Goal: Navigation & Orientation: Understand site structure

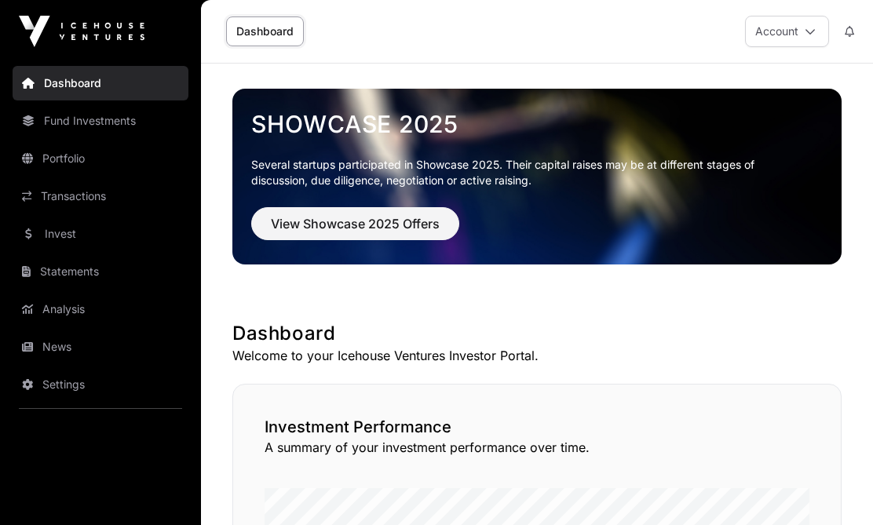
click at [63, 197] on link "Transactions" at bounding box center [101, 196] width 176 height 35
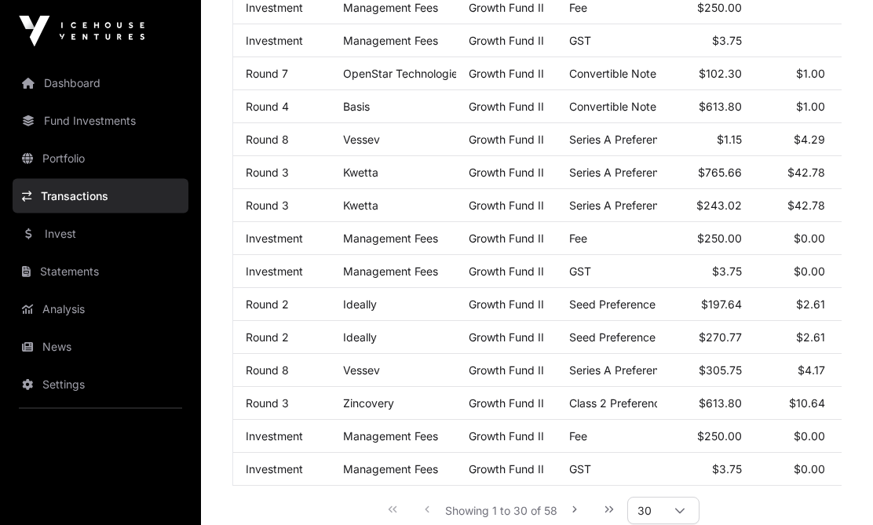
scroll to position [852, 0]
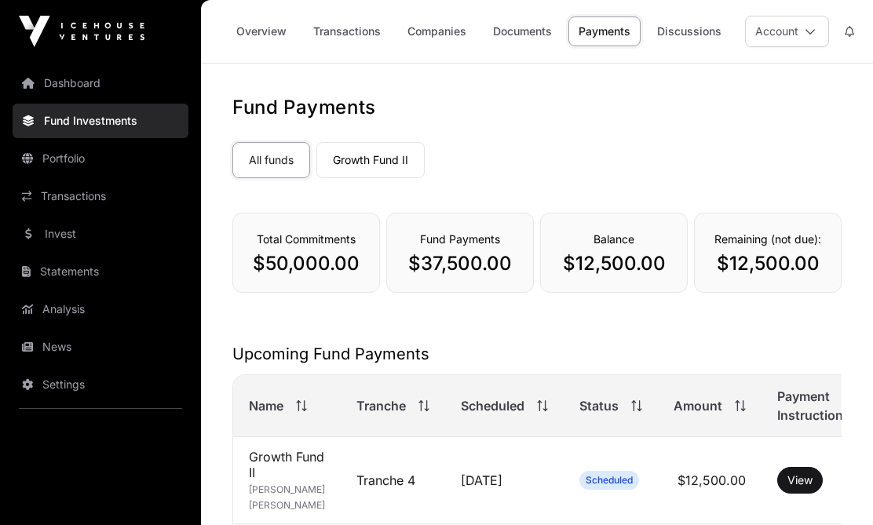
click at [347, 28] on link "Transactions" at bounding box center [347, 31] width 88 height 30
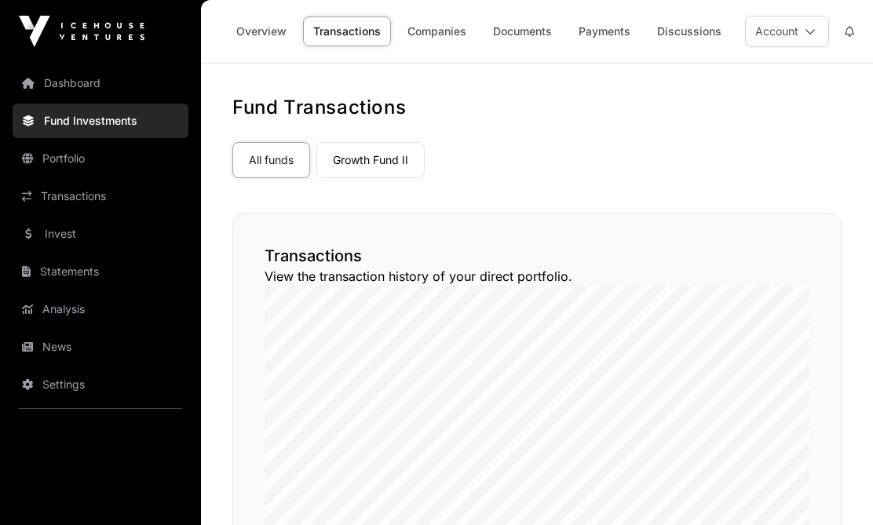
click at [437, 27] on link "Companies" at bounding box center [436, 31] width 79 height 30
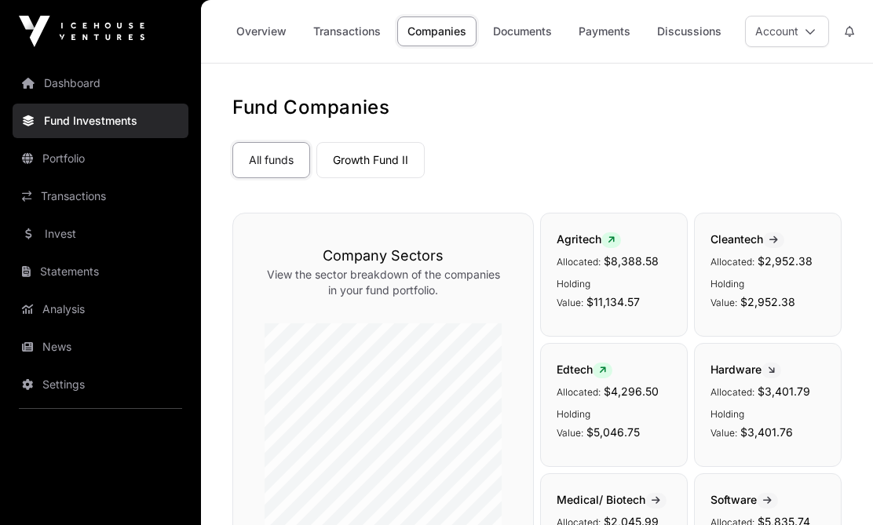
click at [528, 25] on link "Documents" at bounding box center [522, 31] width 79 height 30
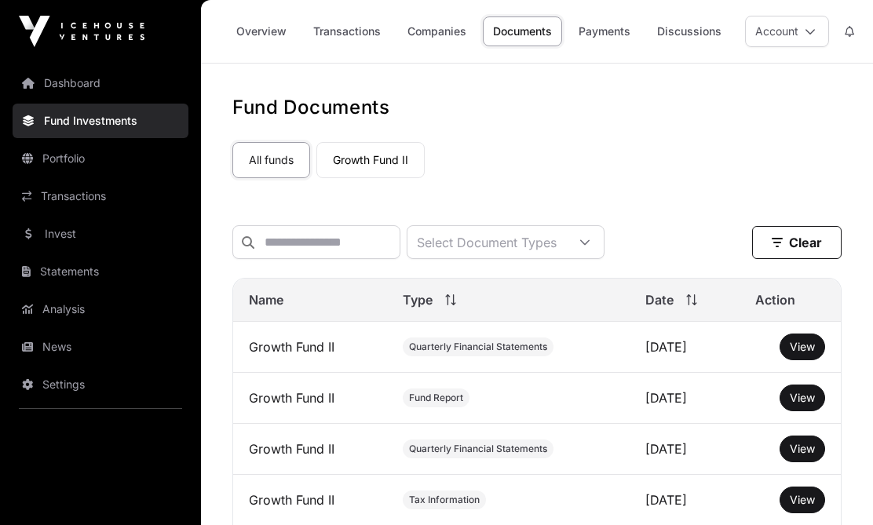
click at [265, 22] on link "Overview" at bounding box center [261, 31] width 71 height 30
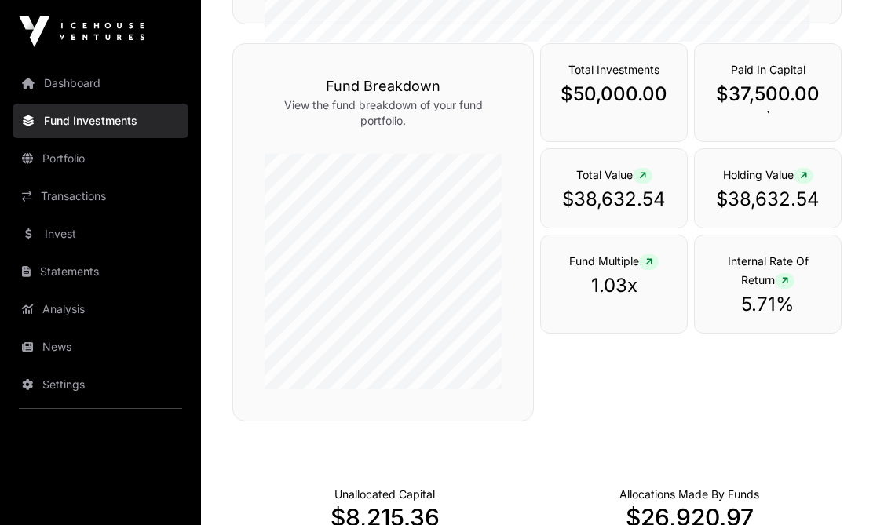
scroll to position [515, 0]
